Goal: Information Seeking & Learning: Learn about a topic

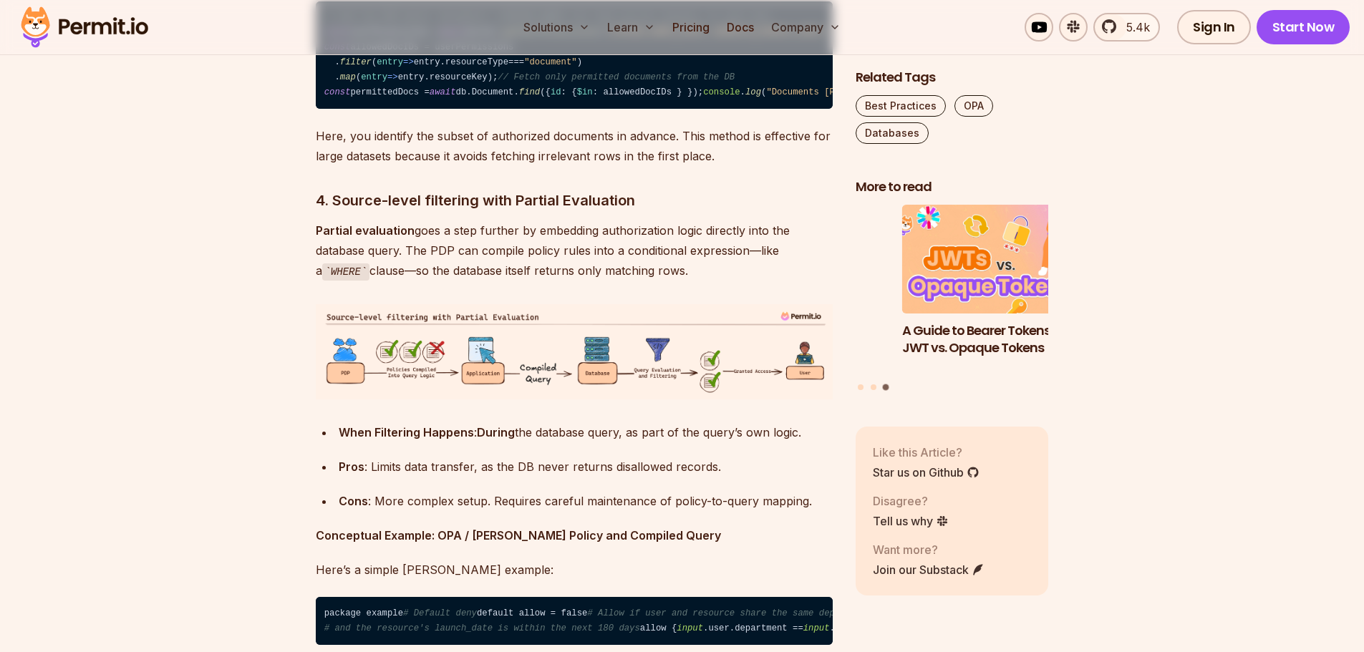
scroll to position [4653, 0]
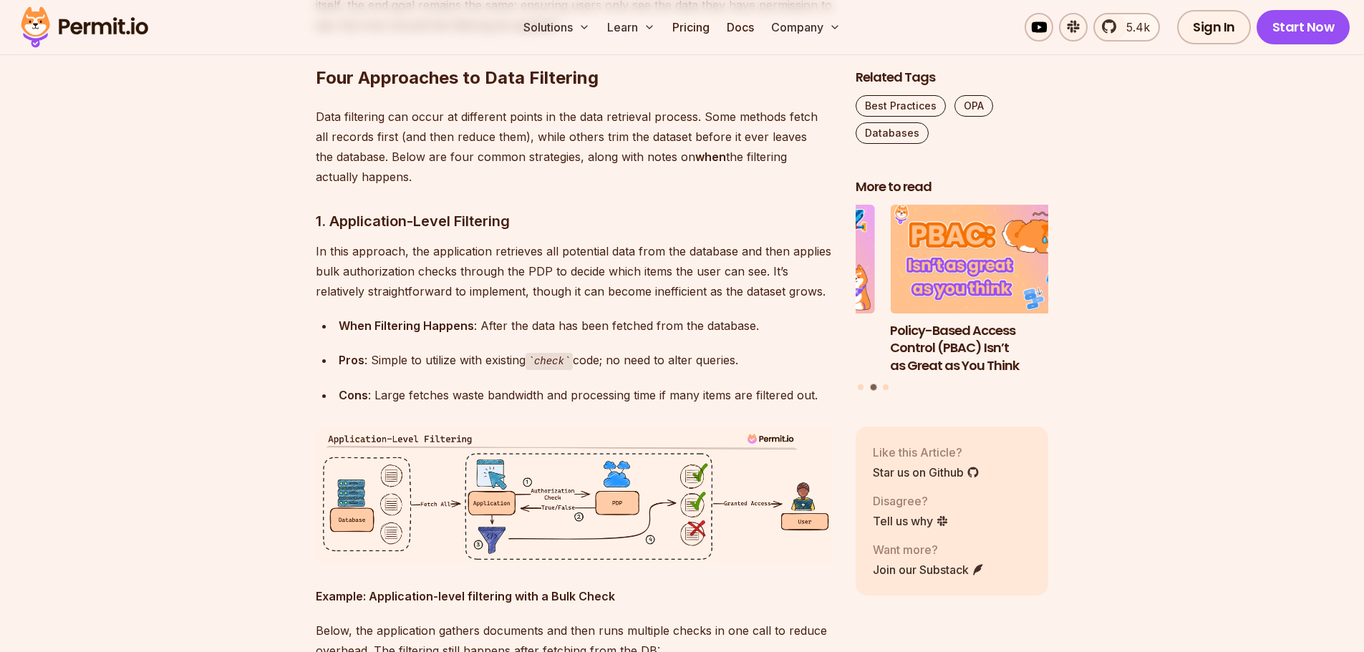
scroll to position [2577, 0]
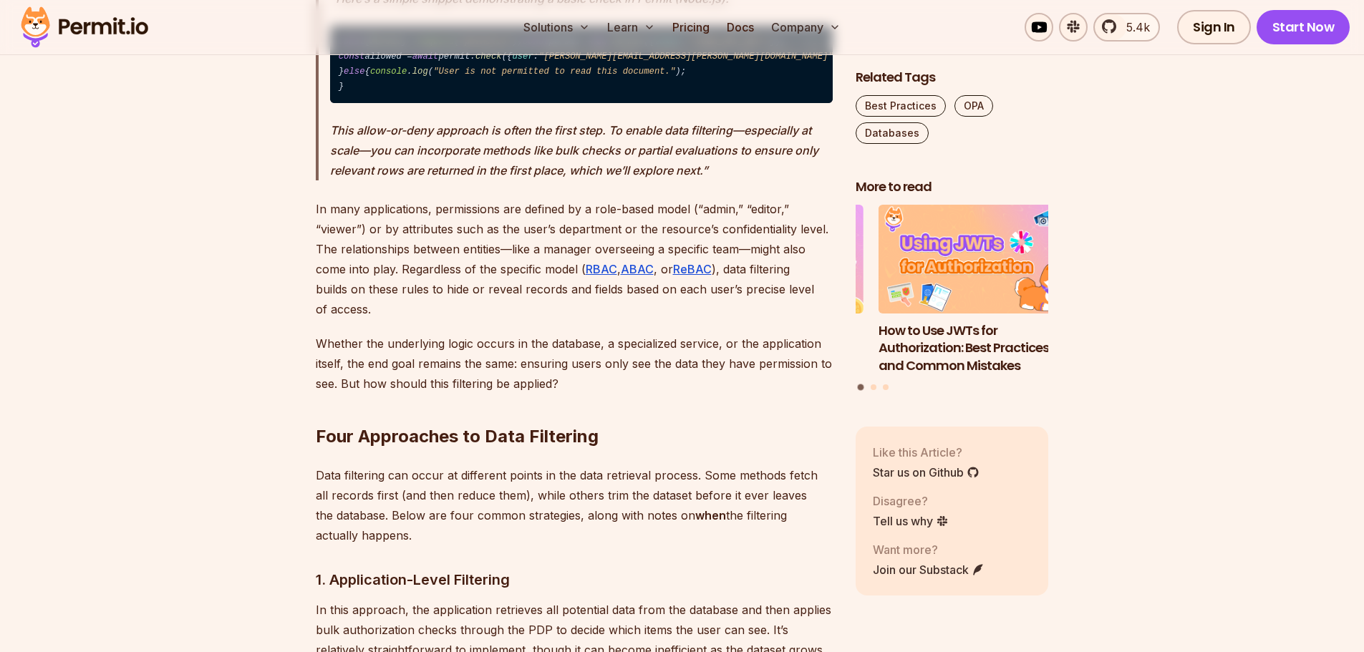
scroll to position [2434, 0]
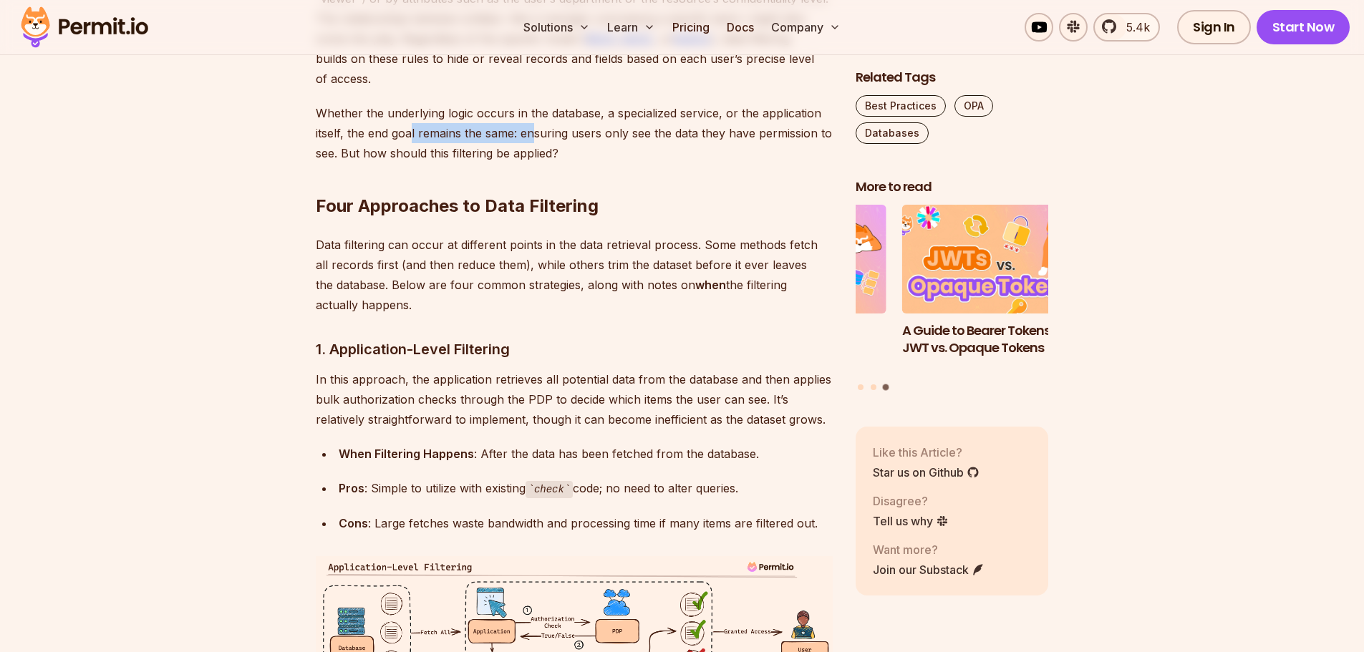
drag, startPoint x: 411, startPoint y: 295, endPoint x: 537, endPoint y: 291, distance: 126.0
click at [537, 163] on p "Whether the underlying logic occurs in the database, a specialized service, or …" at bounding box center [574, 133] width 517 height 60
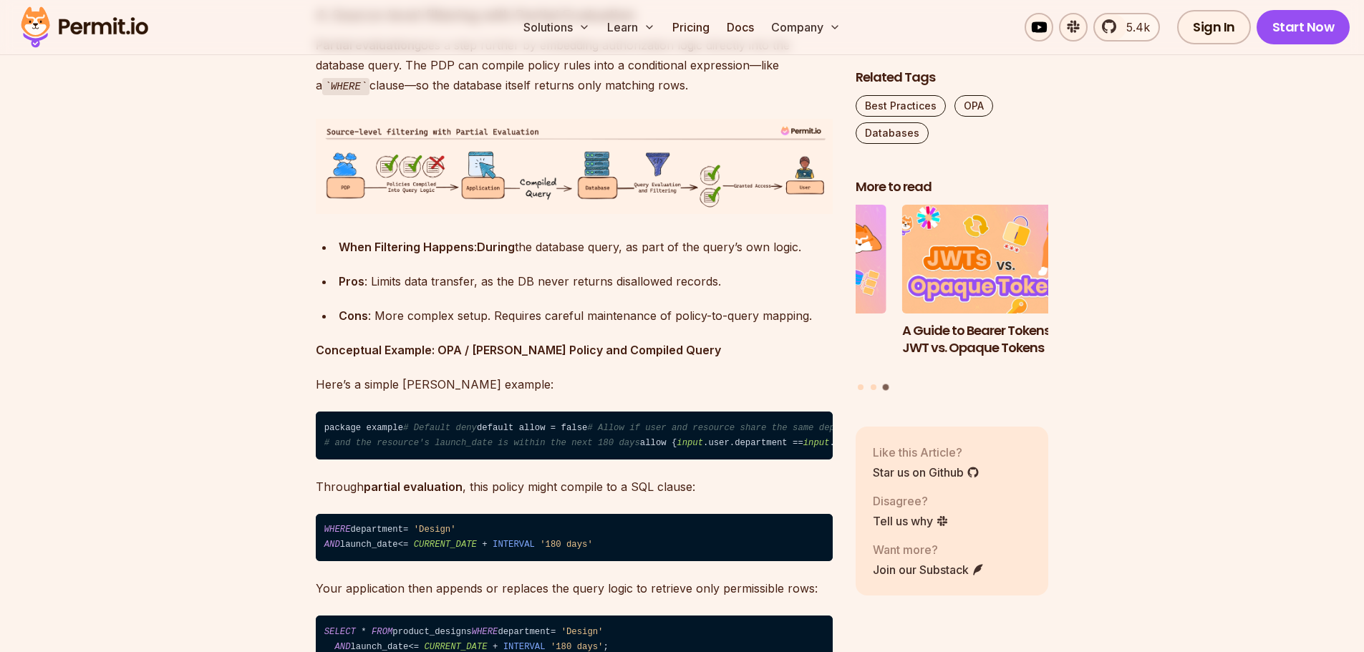
scroll to position [4868, 0]
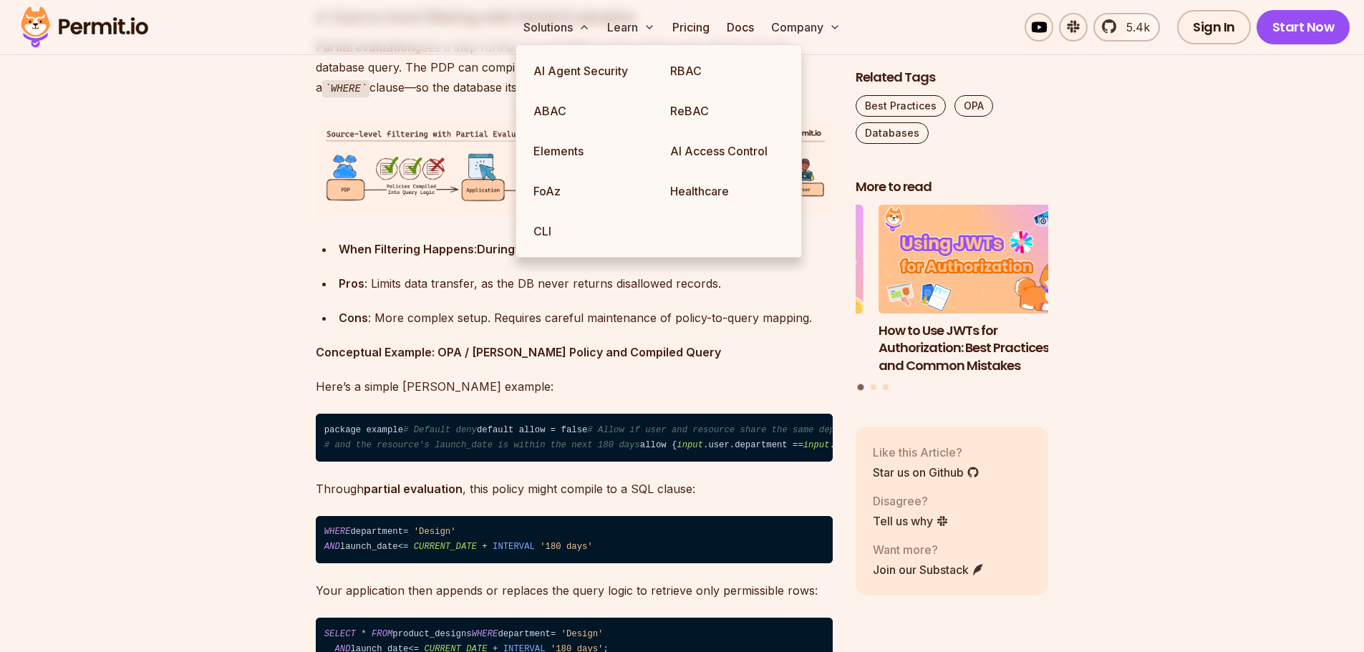
drag, startPoint x: 716, startPoint y: 154, endPoint x: 676, endPoint y: 236, distance: 91.3
click at [676, 236] on ul "AI Agent Security RBAC ABAC ReBAC Elements AI Access Control FoAz Healthcare CLI" at bounding box center [658, 150] width 286 height 213
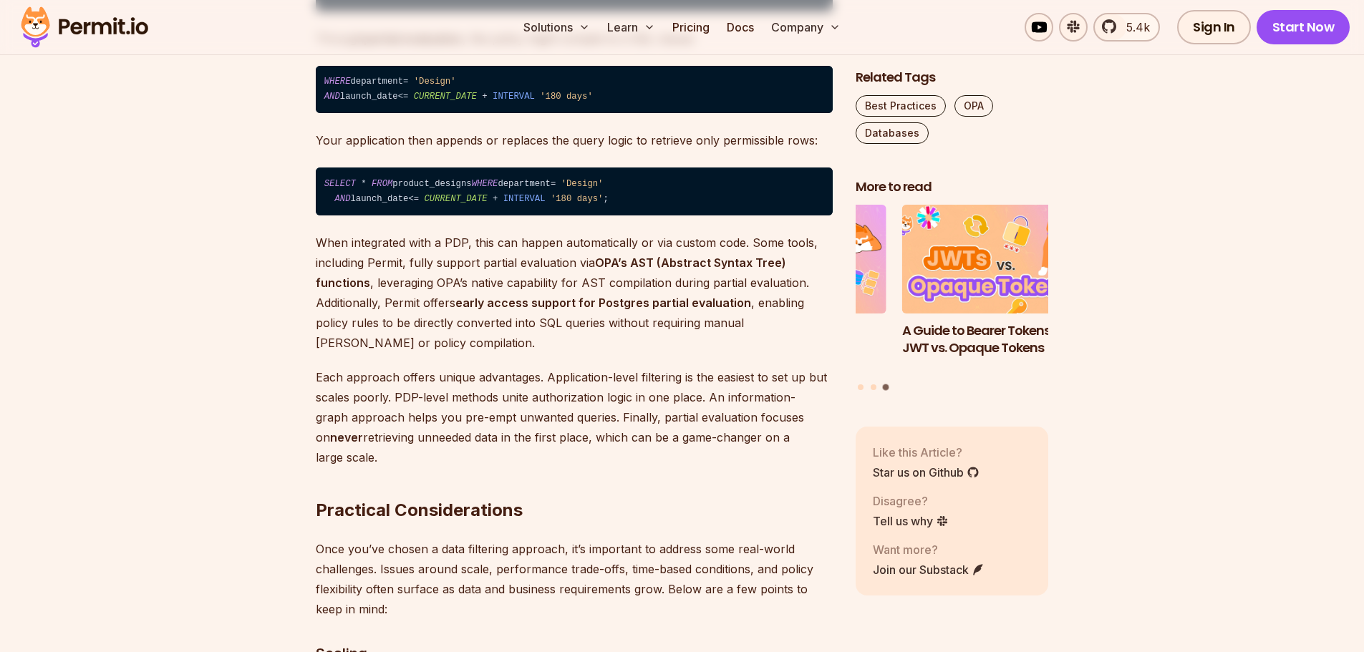
scroll to position [5512, 0]
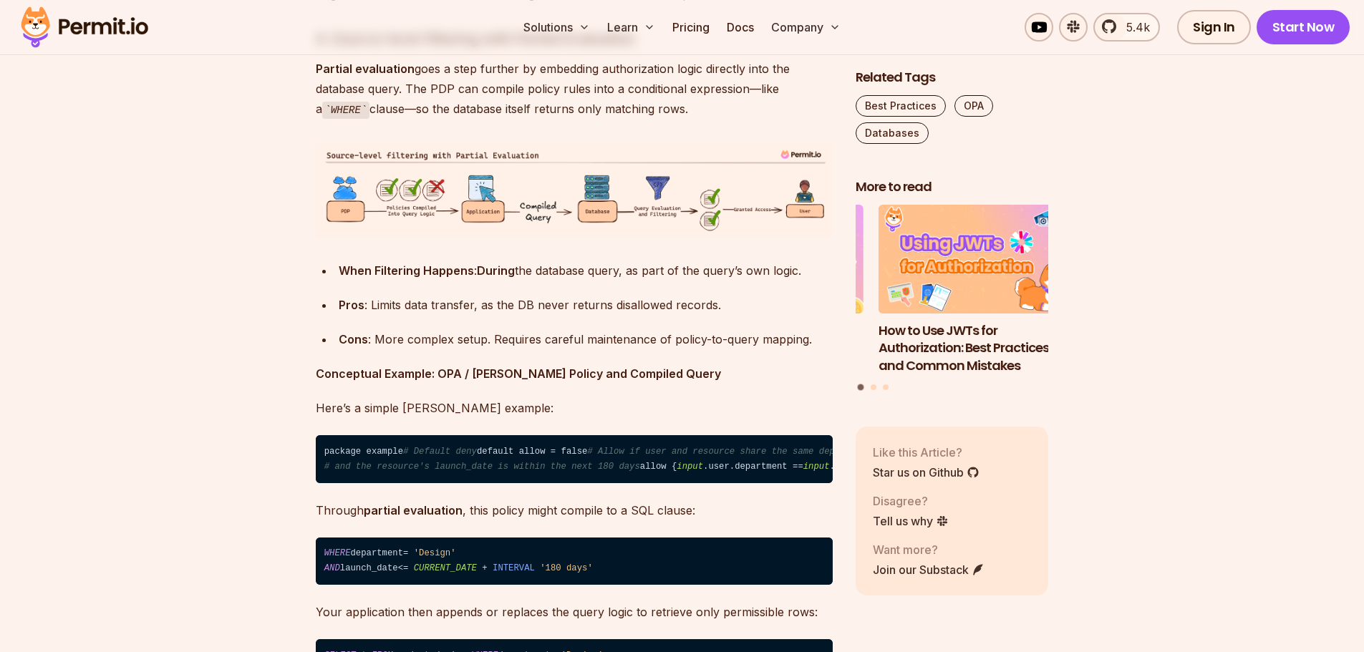
scroll to position [4653, 0]
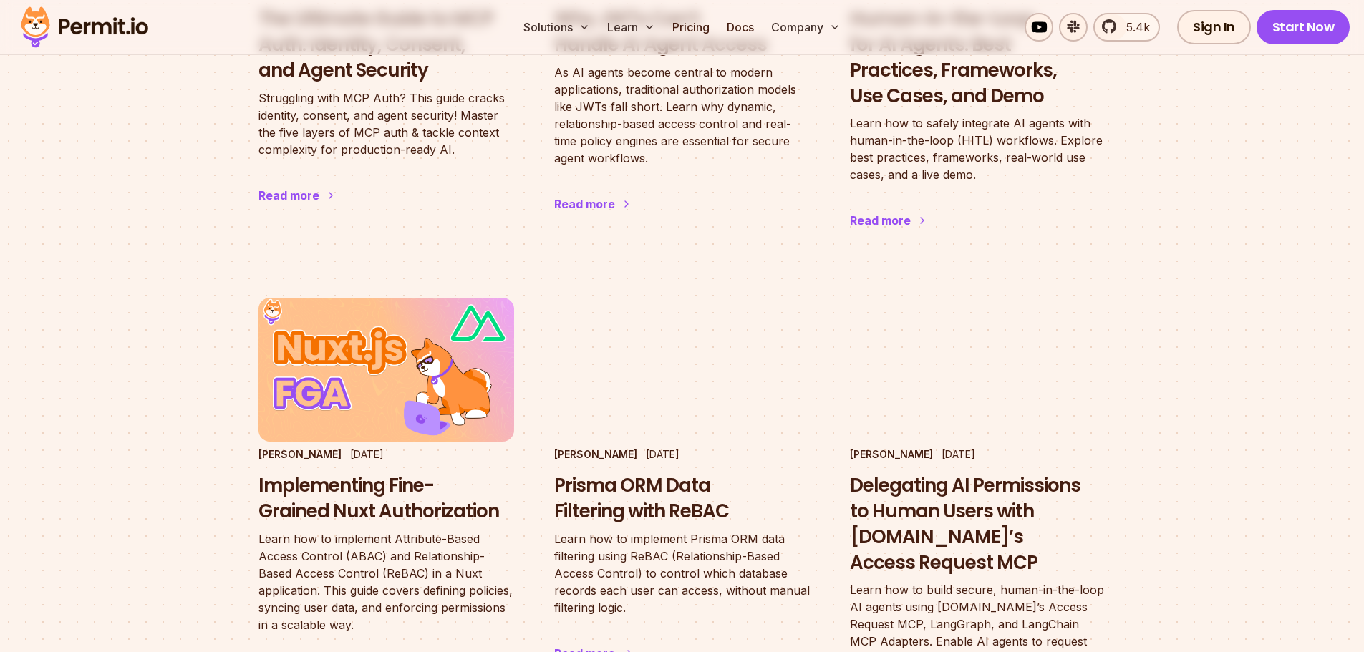
scroll to position [1217, 0]
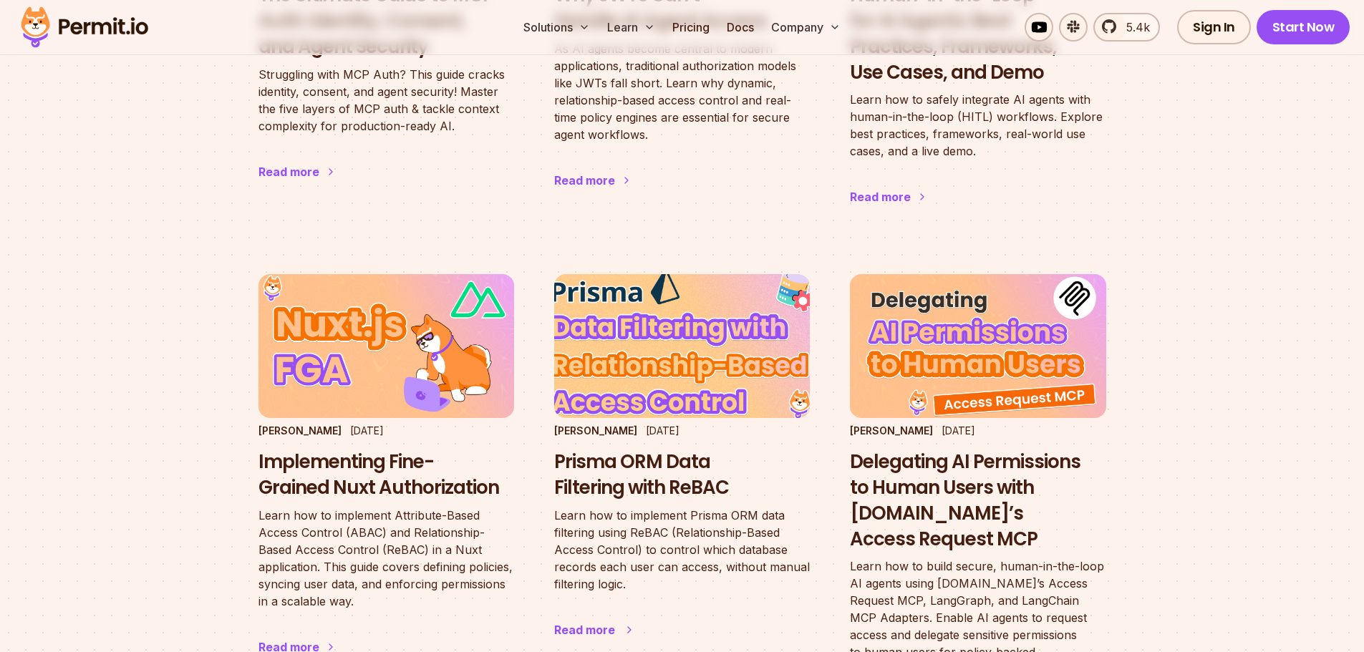
click at [691, 454] on h3 "Prisma ORM Data Filtering with ReBAC" at bounding box center [682, 476] width 256 height 52
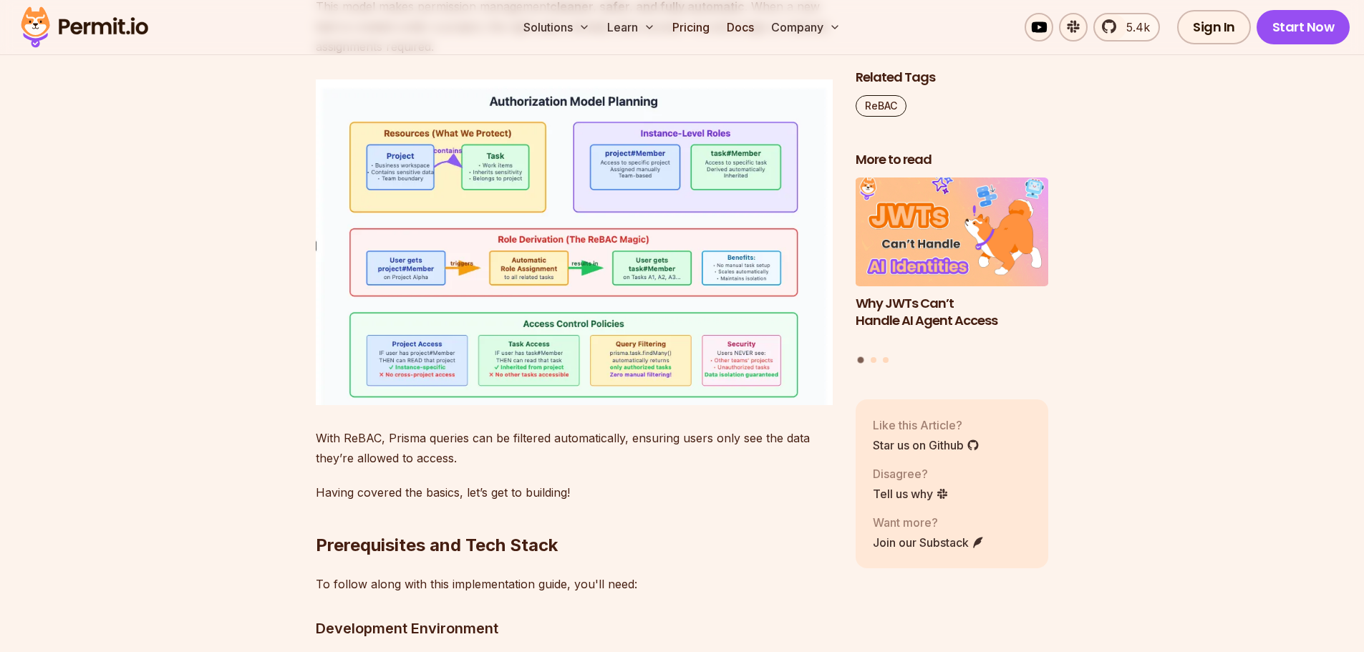
scroll to position [2710, 0]
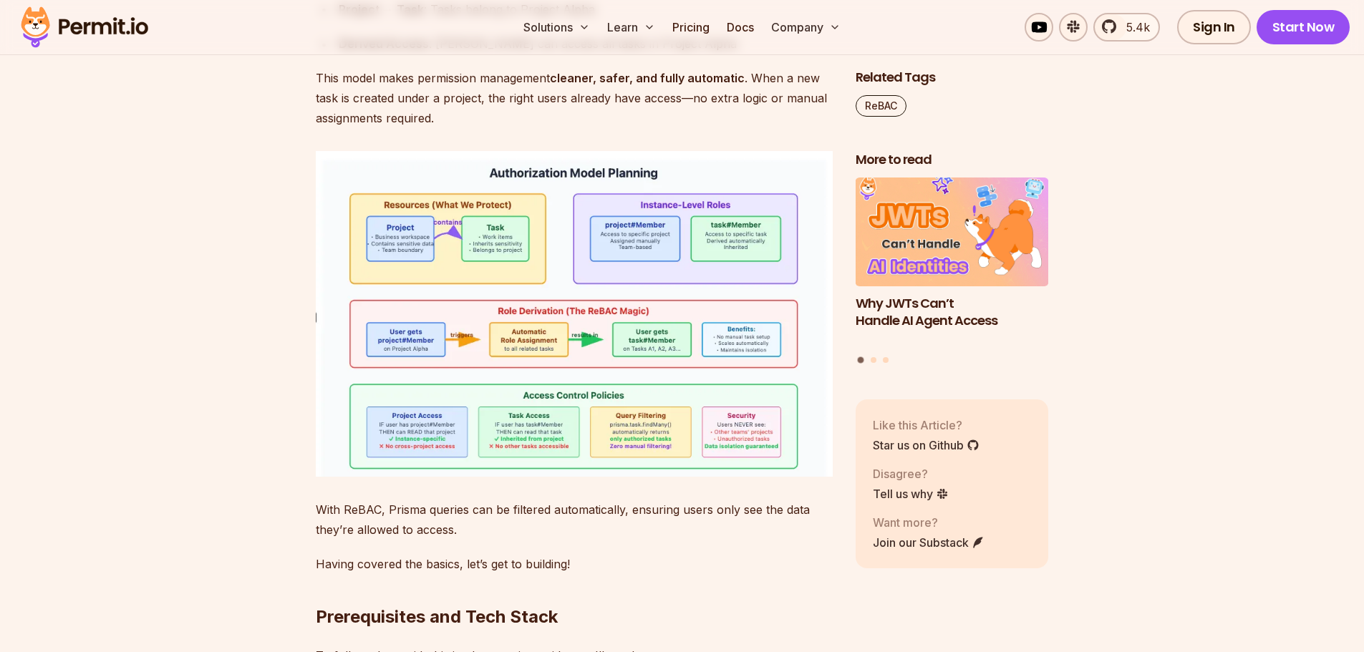
click at [479, 417] on img at bounding box center [574, 313] width 517 height 325
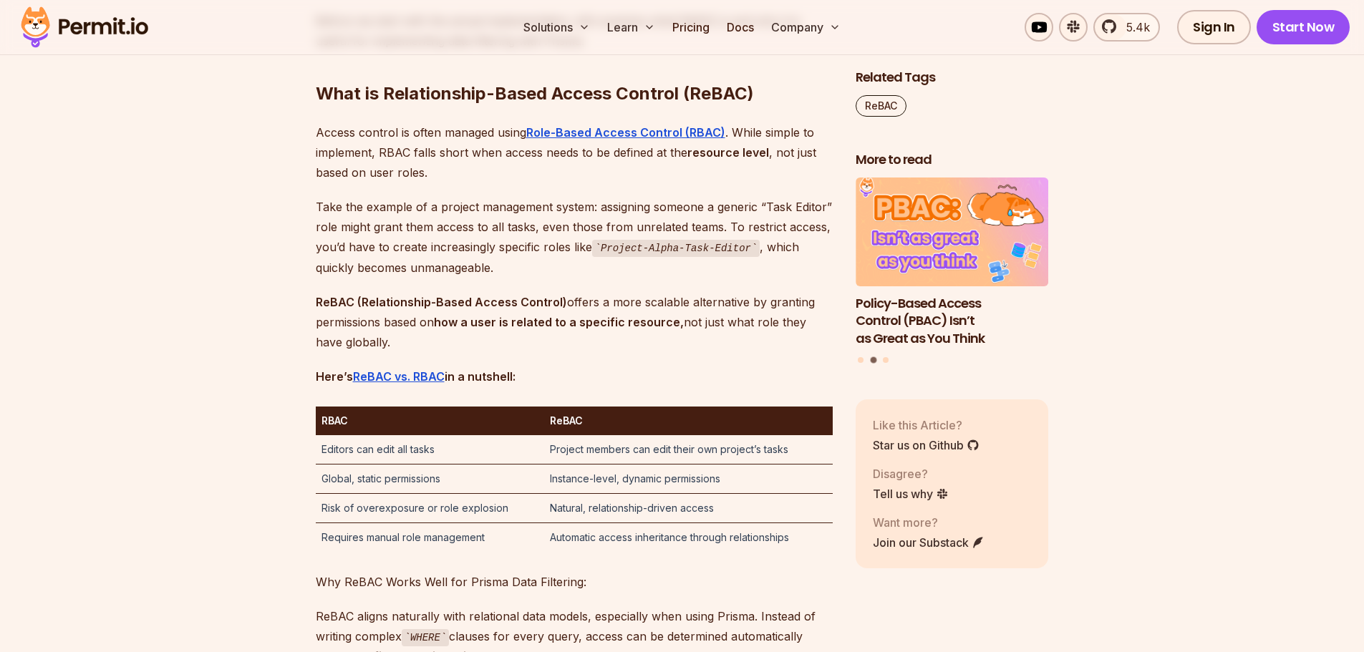
scroll to position [1922, 0]
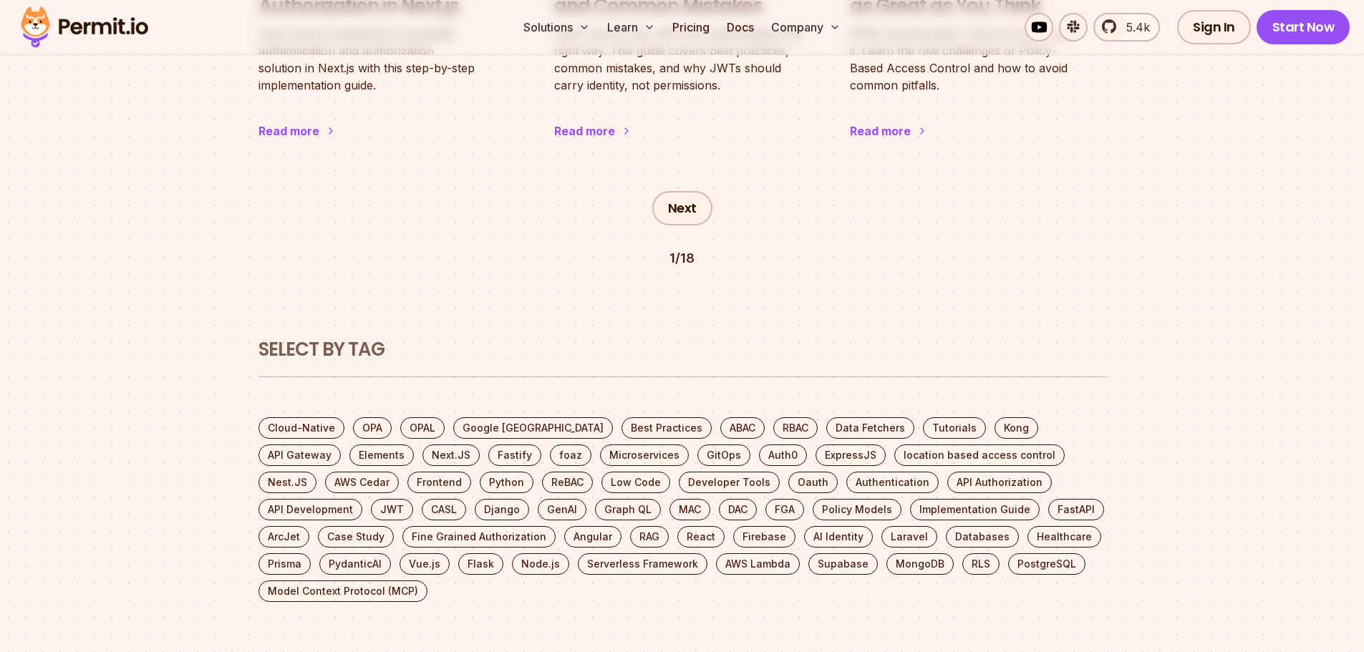
scroll to position [1217, 0]
